Goal: Find specific page/section: Find specific page/section

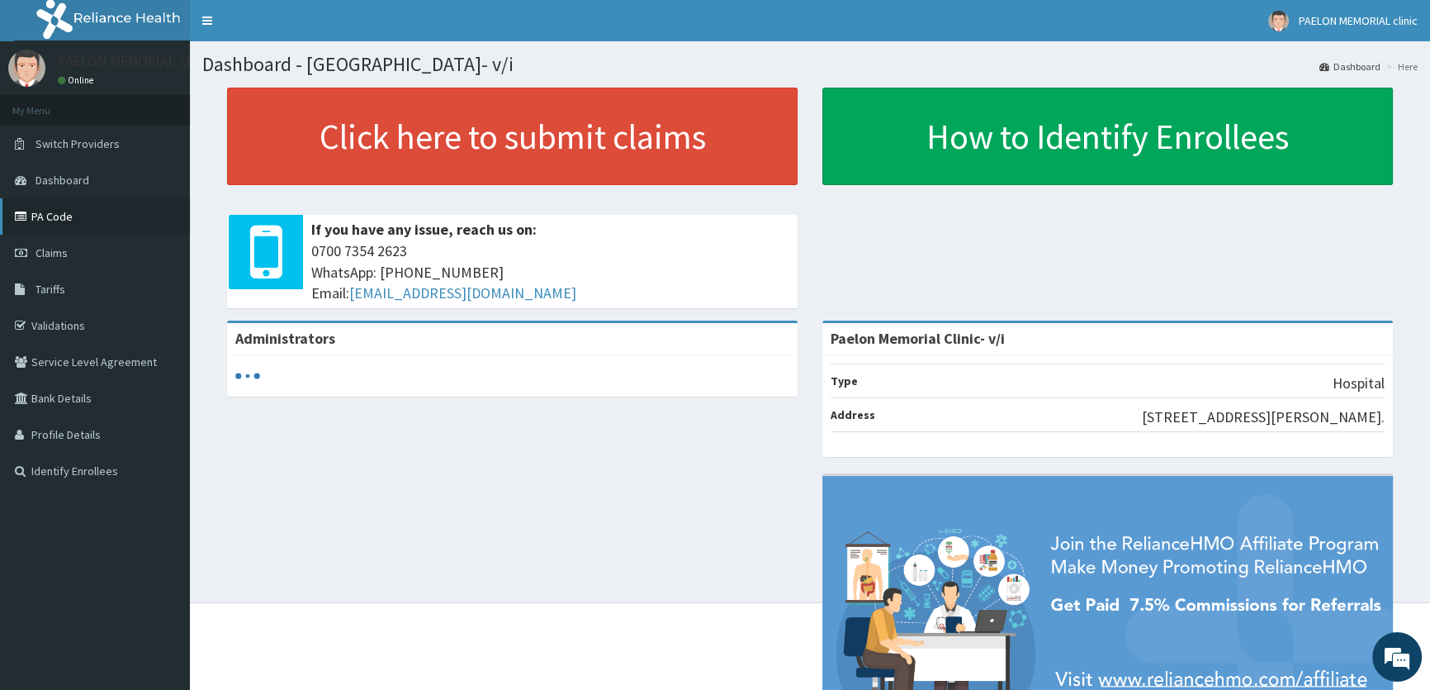
click at [91, 223] on link "PA Code" at bounding box center [95, 216] width 190 height 36
click at [45, 207] on link "PA Code" at bounding box center [95, 216] width 190 height 36
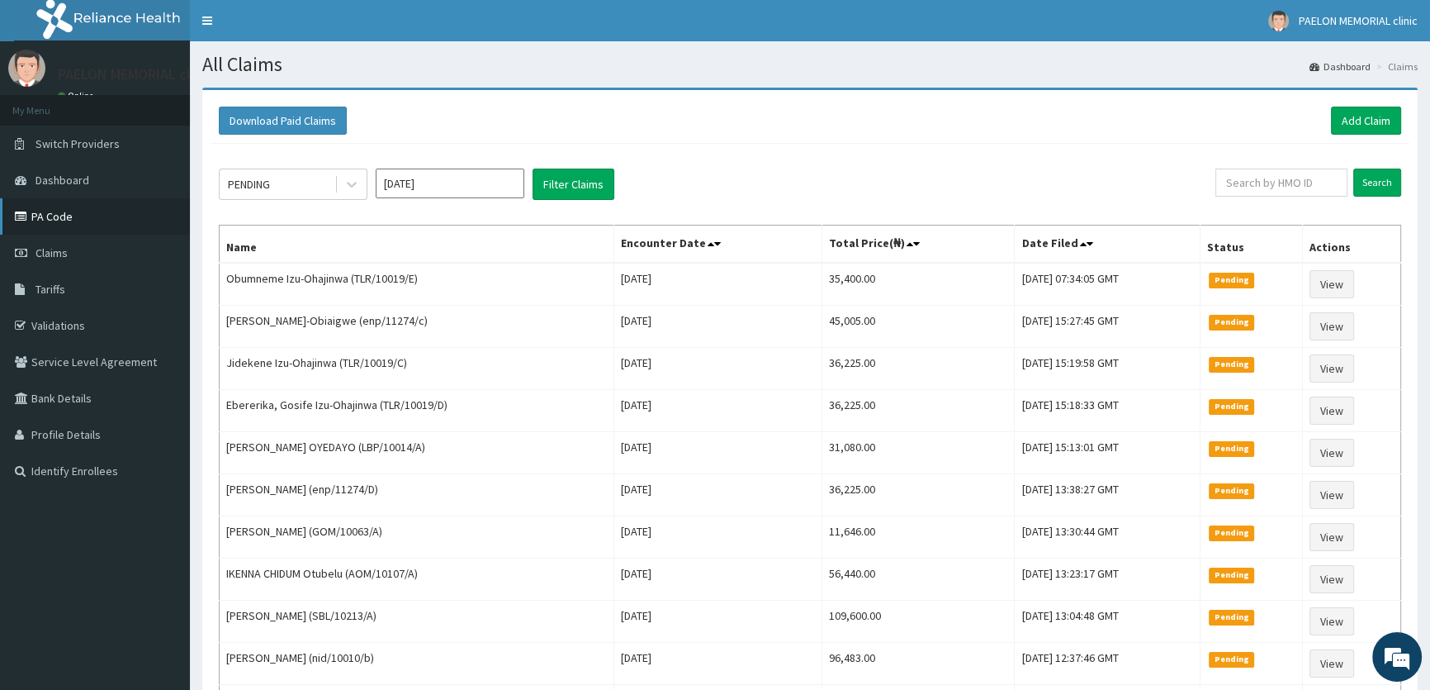
click at [69, 220] on link "PA Code" at bounding box center [95, 216] width 190 height 36
